Goal: Transaction & Acquisition: Download file/media

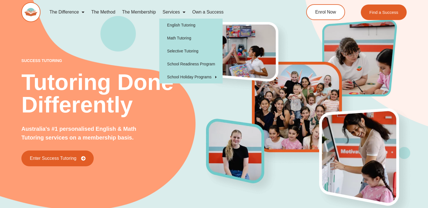
click at [172, 13] on link "Services" at bounding box center [174, 12] width 30 height 13
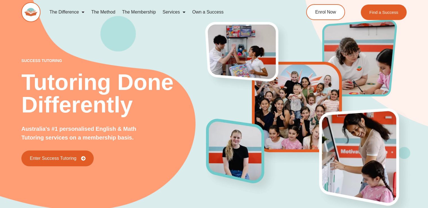
click at [172, 13] on link "Services" at bounding box center [174, 12] width 30 height 13
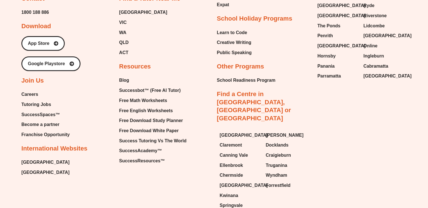
scroll to position [2452, 0]
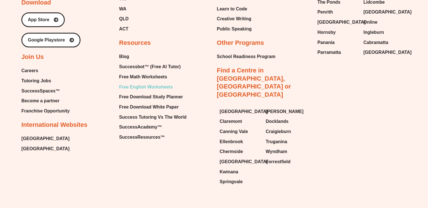
click at [155, 83] on span "Free English Worksheets" at bounding box center [146, 87] width 54 height 8
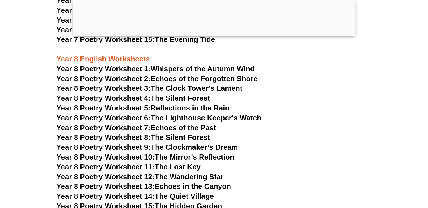
scroll to position [3693, 0]
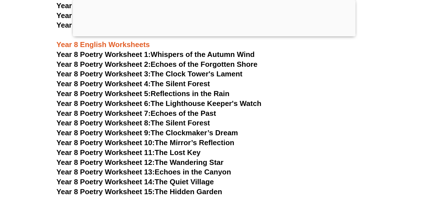
click at [184, 79] on link "Year 8 Poetry Worksheet 4: The Silent Forest" at bounding box center [133, 83] width 153 height 8
